Goal: Information Seeking & Learning: Learn about a topic

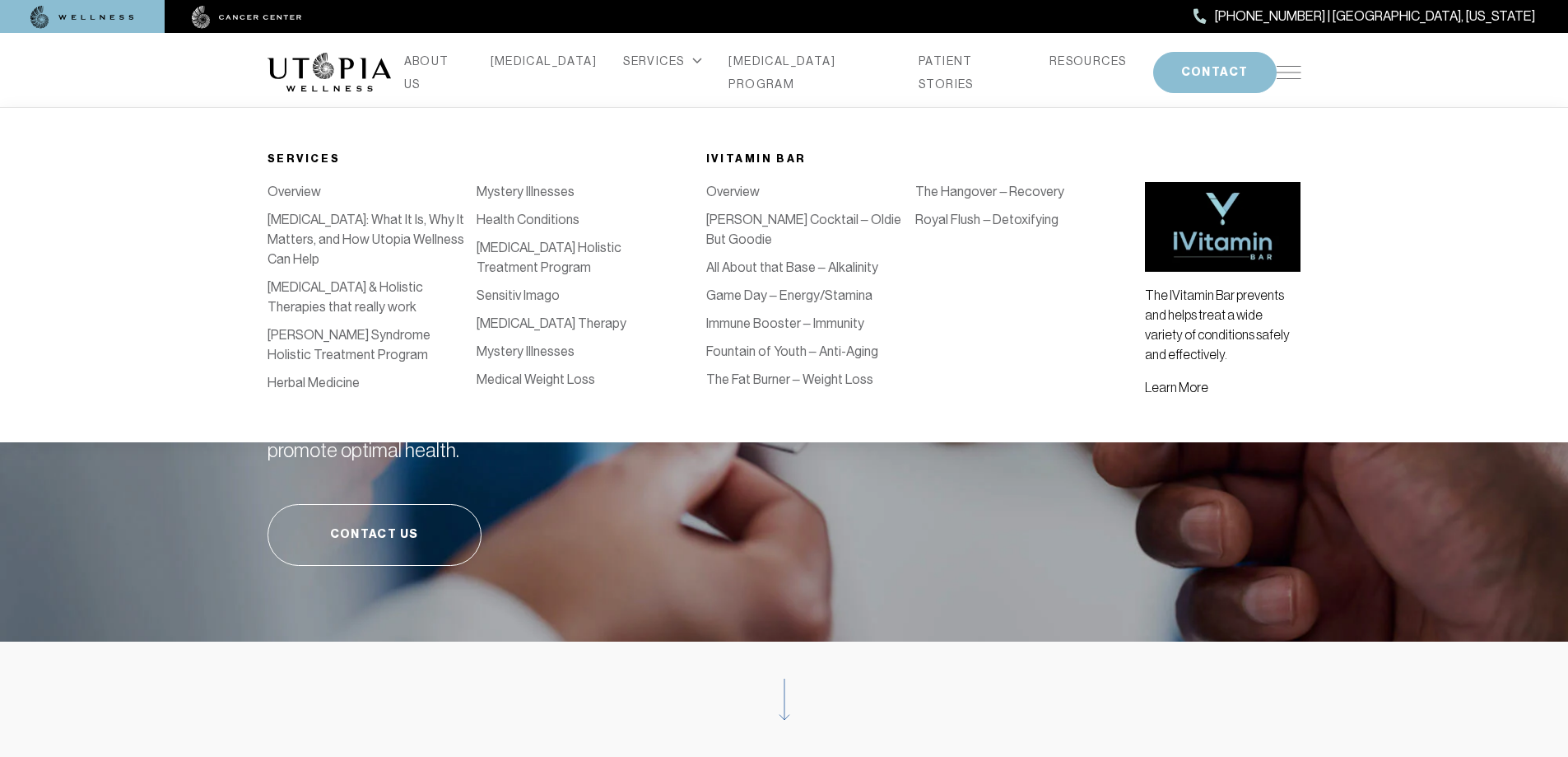
click at [360, 375] on link "Herbal Medicine" at bounding box center [313, 382] width 92 height 16
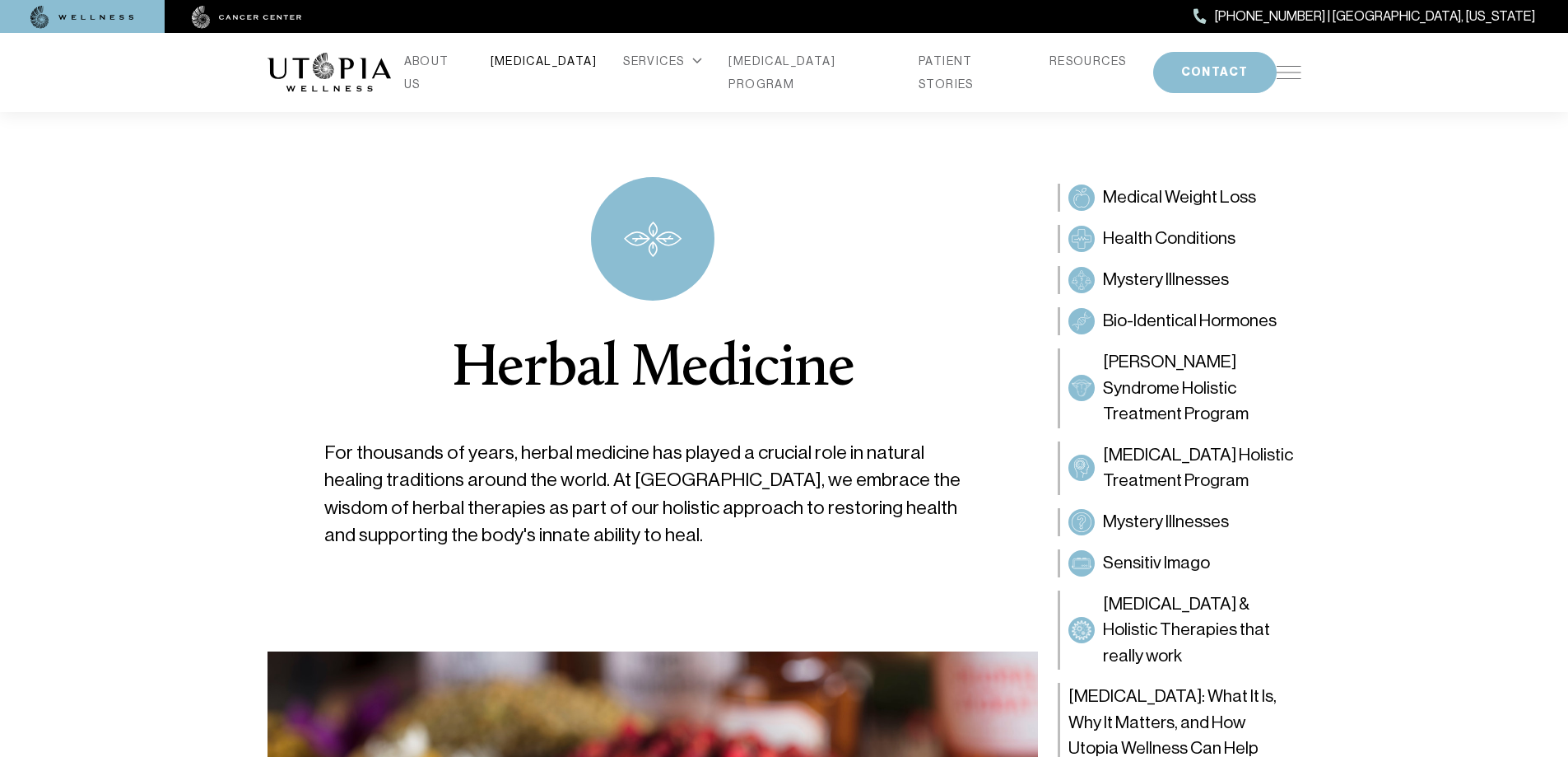
click at [560, 72] on link "[MEDICAL_DATA]" at bounding box center [543, 61] width 107 height 23
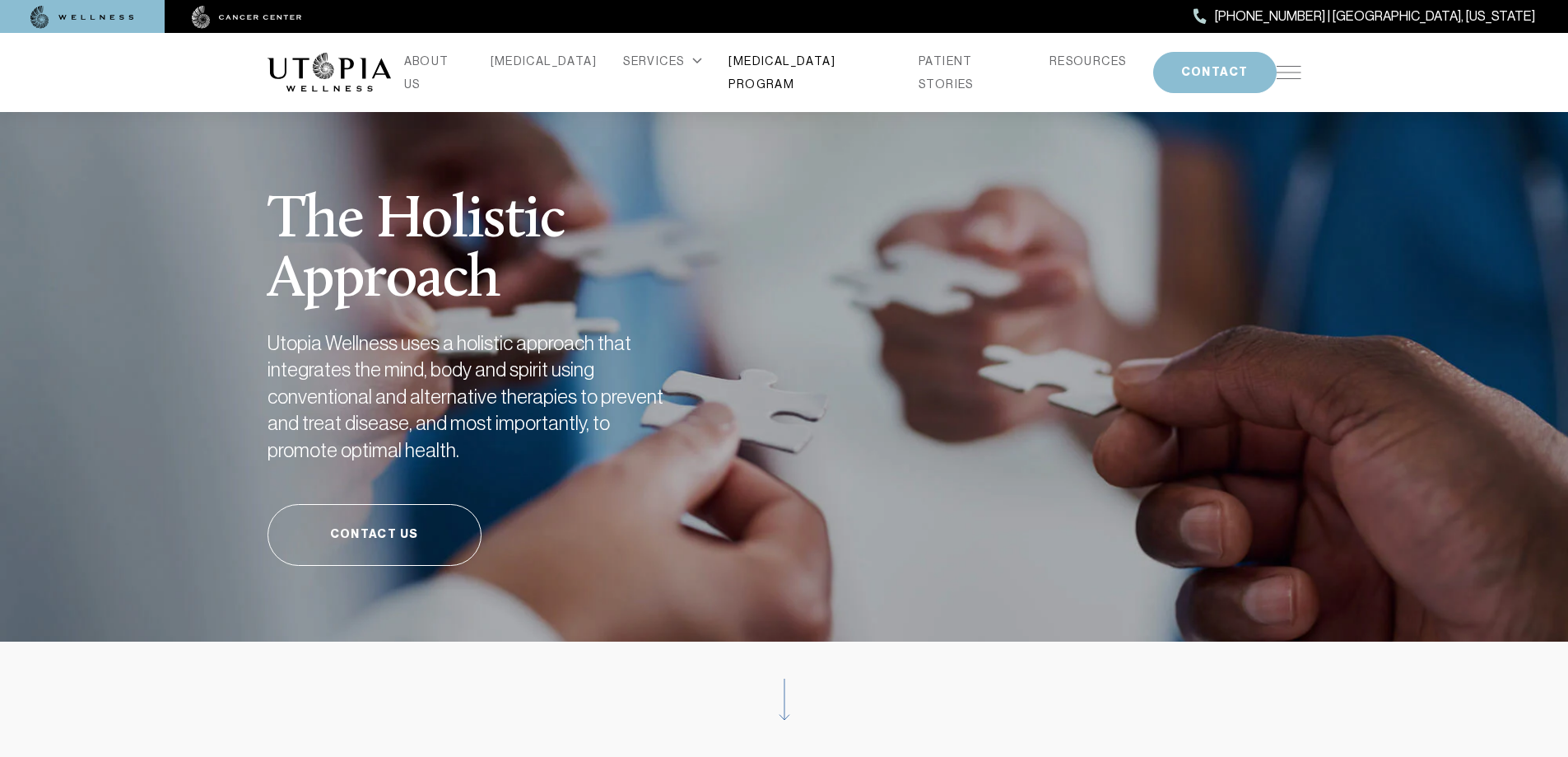
click at [813, 72] on link "[MEDICAL_DATA] PROGRAM" at bounding box center [810, 72] width 164 height 46
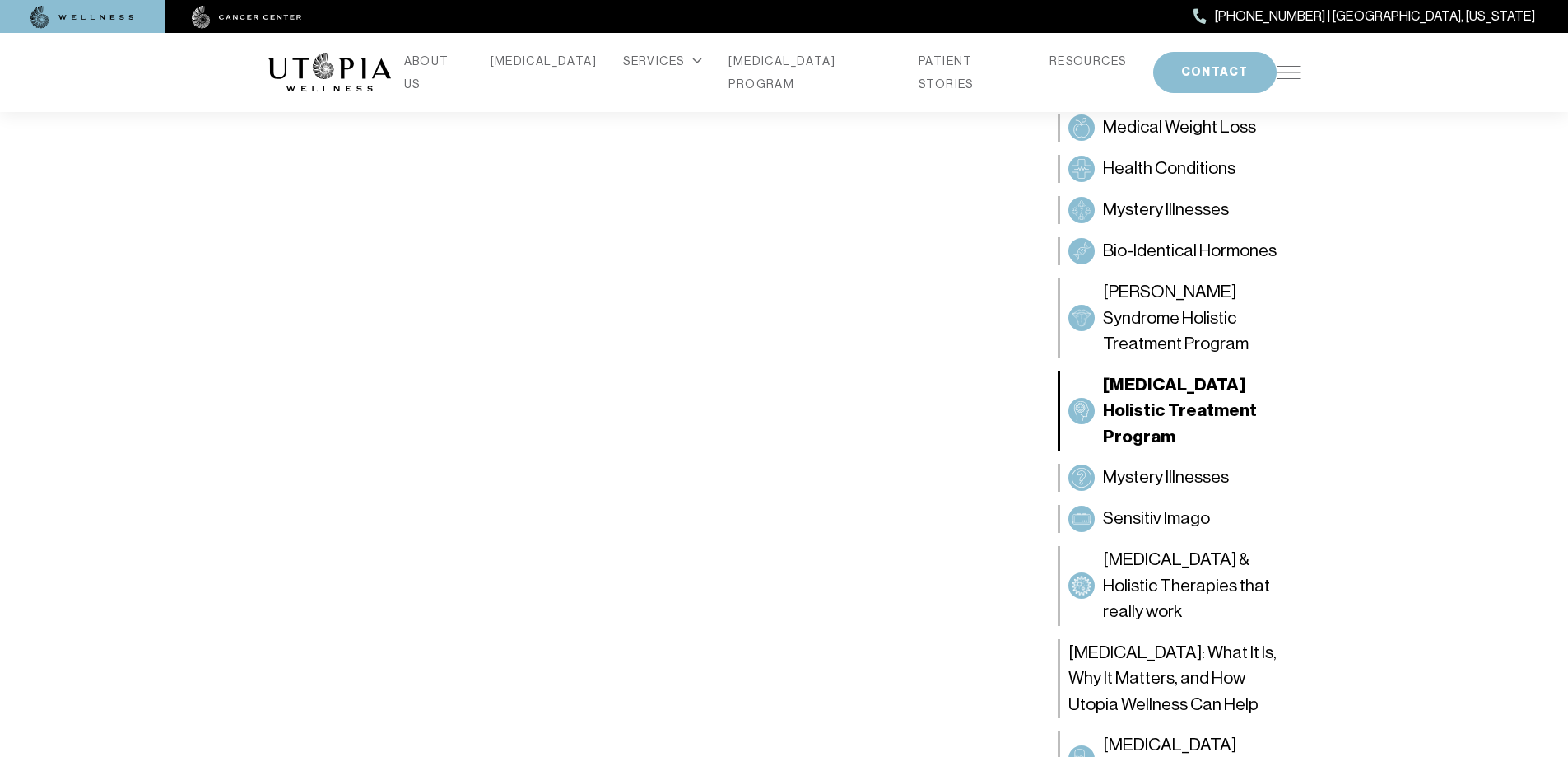
scroll to position [906, 0]
click at [1303, 64] on div "ABOUT US [MEDICAL_DATA] SERVICES Services Overview [MEDICAL_DATA]: What It Is, …" at bounding box center [785, 72] width 1054 height 79
click at [1289, 61] on div "ABOUT US [MEDICAL_DATA] SERVICES Services Overview [MEDICAL_DATA]: What It Is, …" at bounding box center [784, 72] width 1034 height 79
click at [1298, 70] on img at bounding box center [1289, 72] width 25 height 13
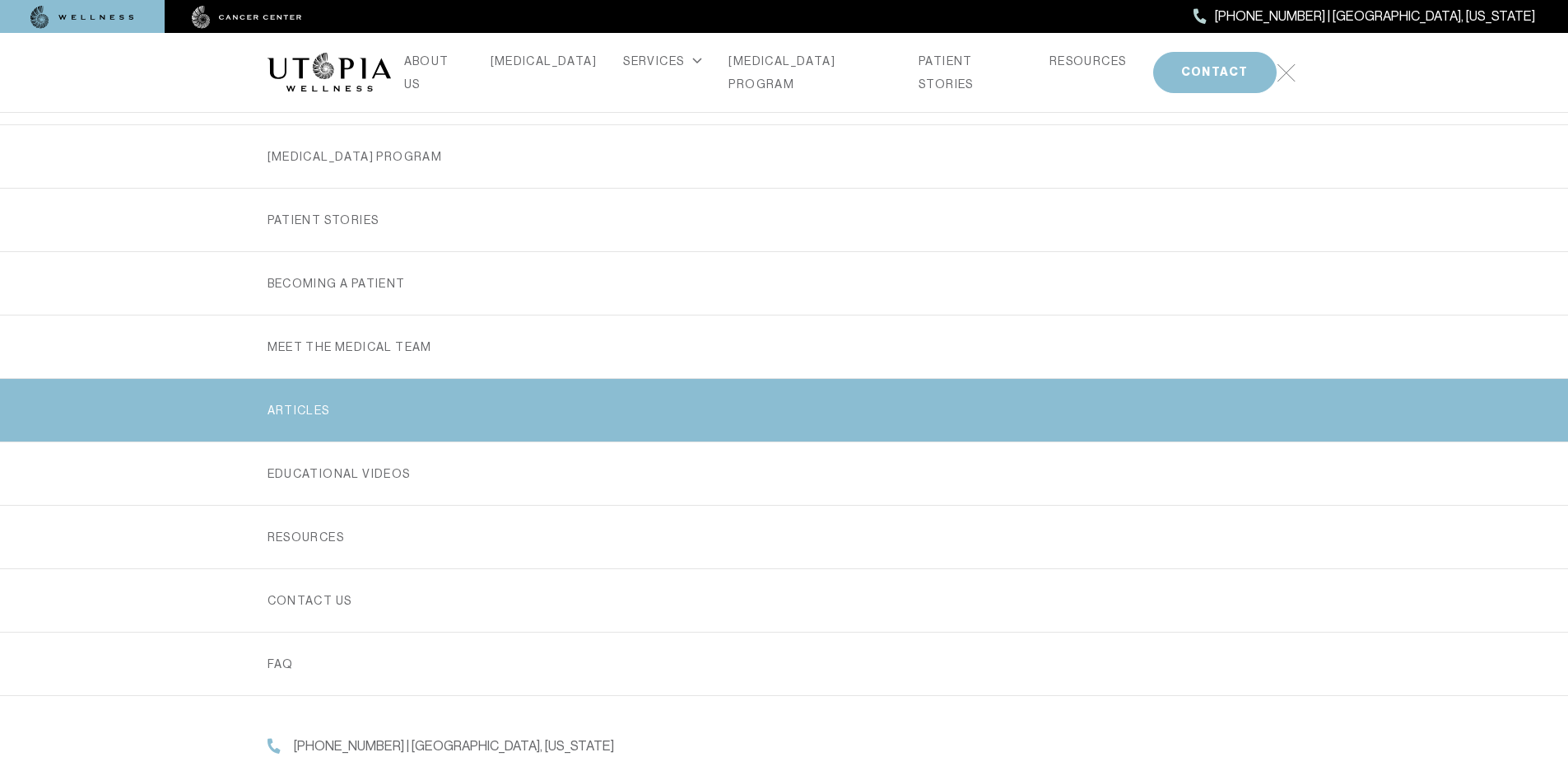
scroll to position [1236, 0]
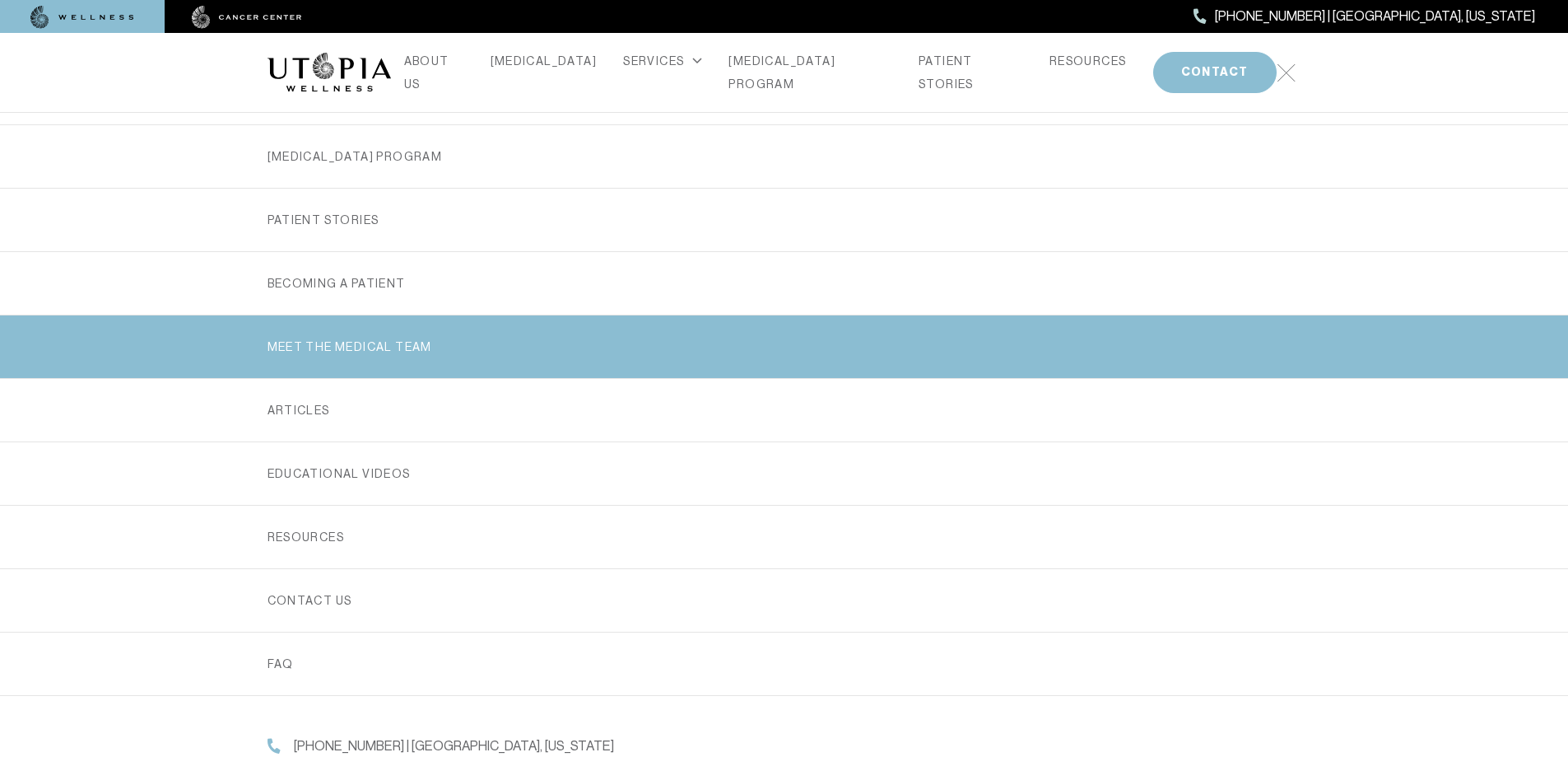
click at [330, 347] on link "MEET THE MEDICAL TEAM" at bounding box center [784, 346] width 1034 height 62
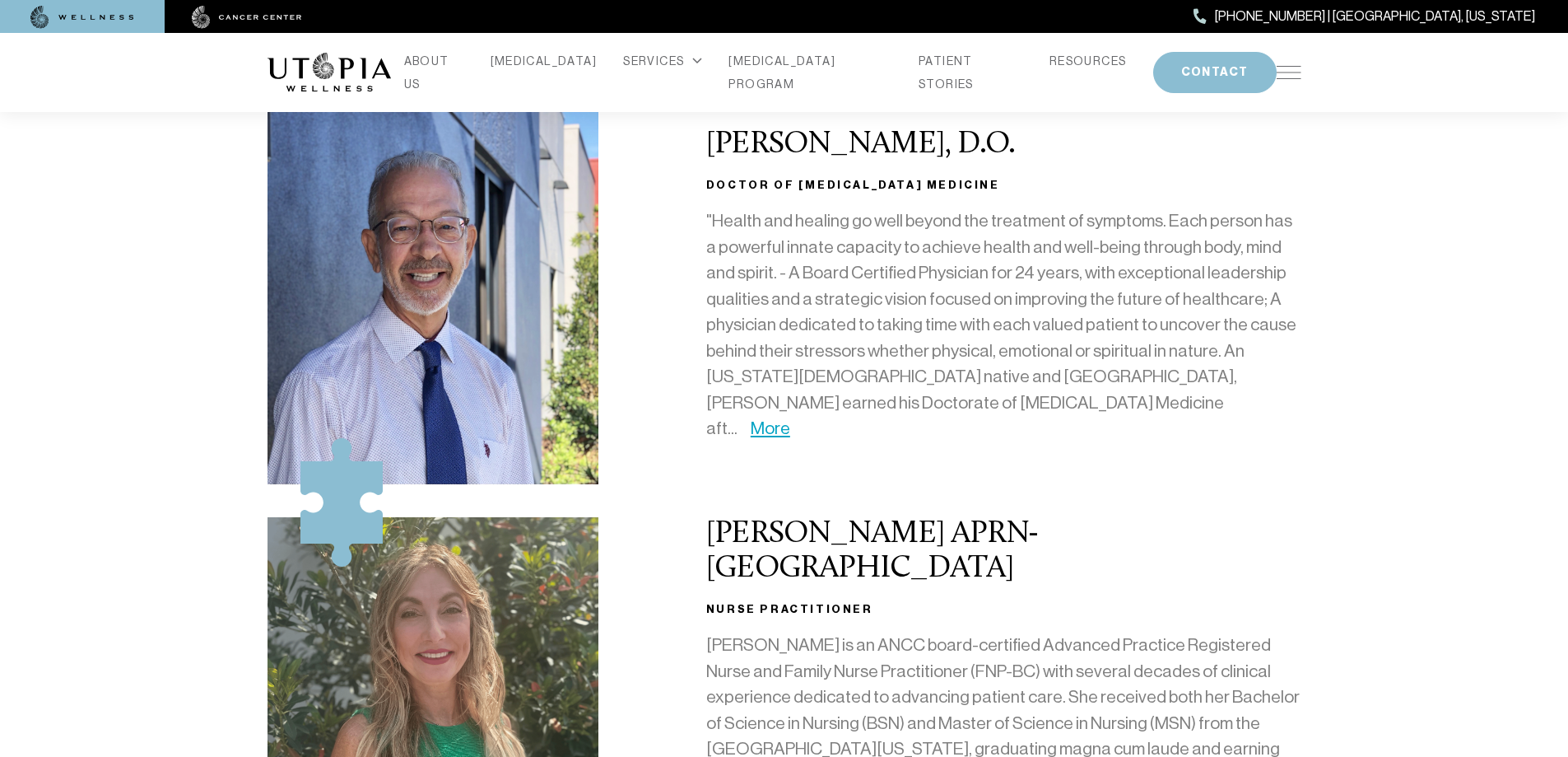
scroll to position [330, 0]
